Goal: Information Seeking & Learning: Learn about a topic

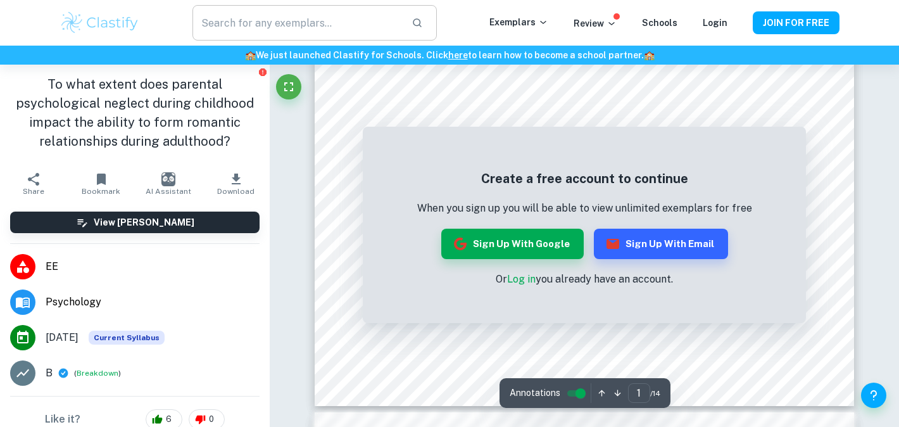
scroll to position [840, 0]
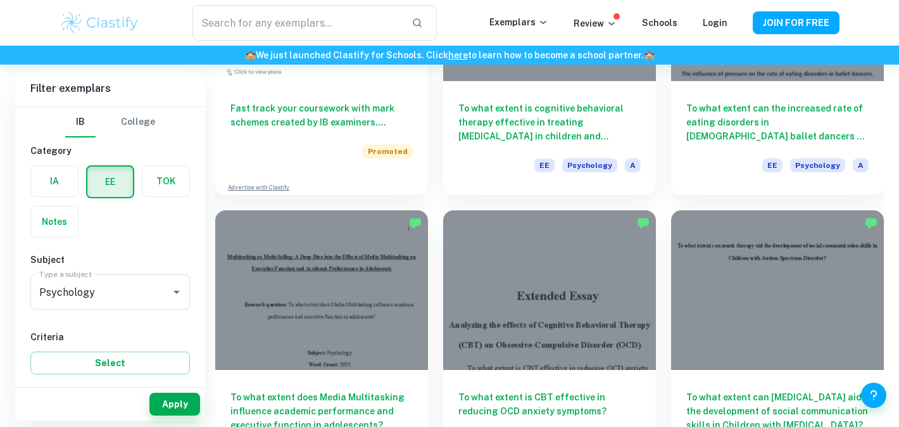
scroll to position [820, 0]
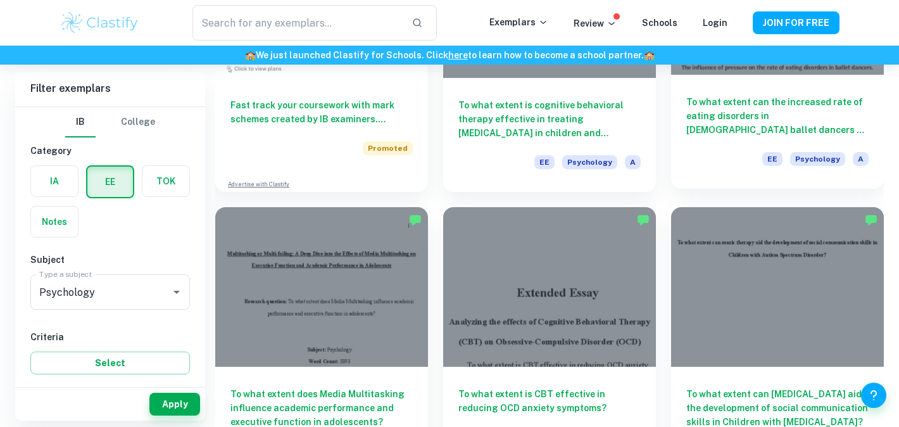
click at [743, 120] on h6 "To what extent can the increased rate of eating disorders in female ballet danc…" at bounding box center [778, 116] width 182 height 42
